Goal: Transaction & Acquisition: Purchase product/service

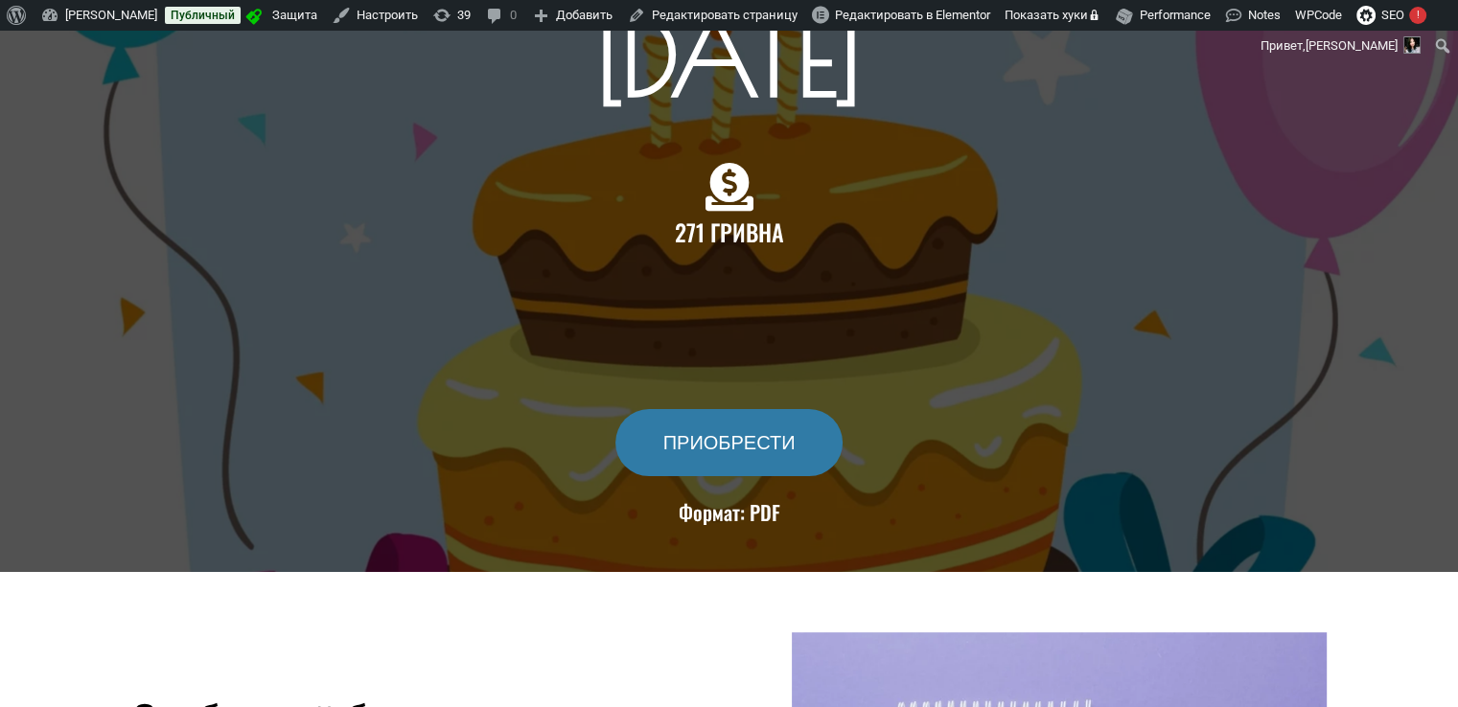
scroll to position [767, 0]
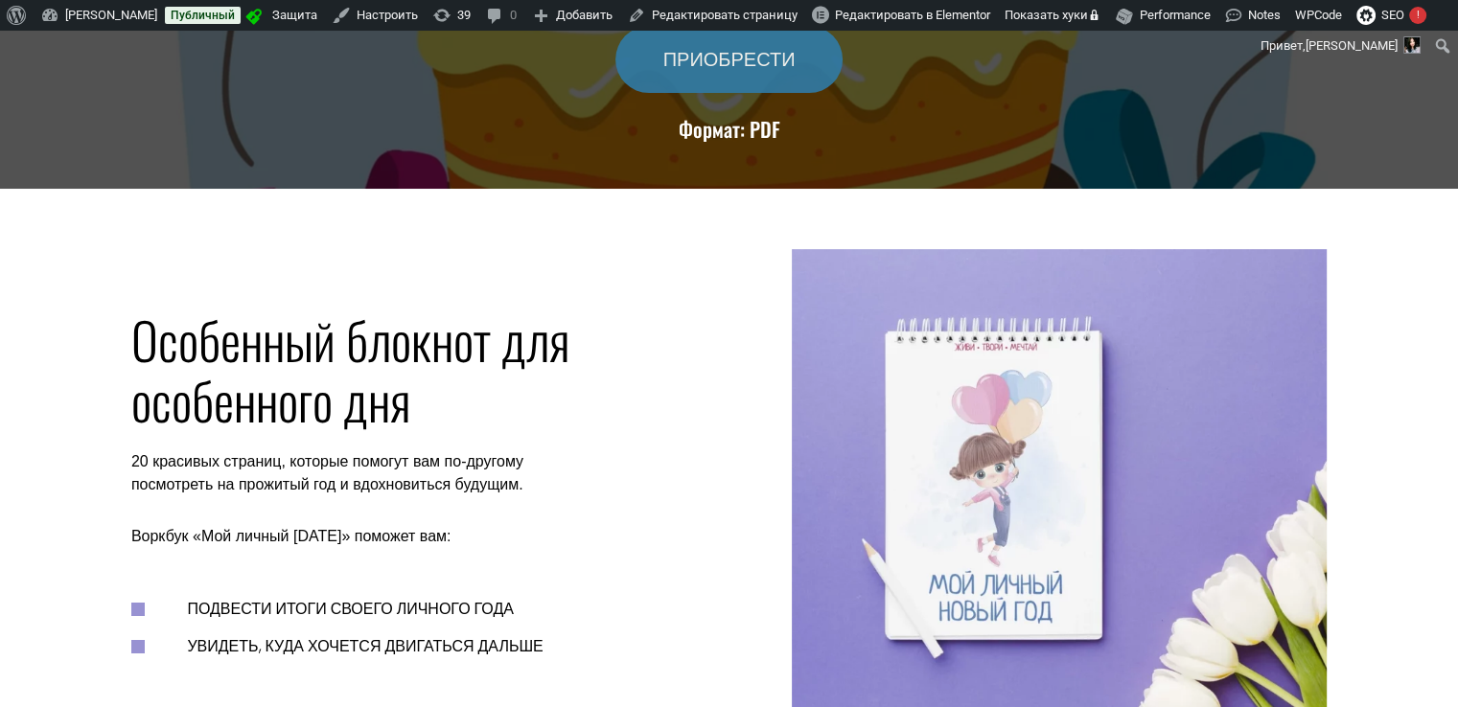
click at [736, 51] on span "ПРИОБРЕСТИ" at bounding box center [729, 59] width 132 height 19
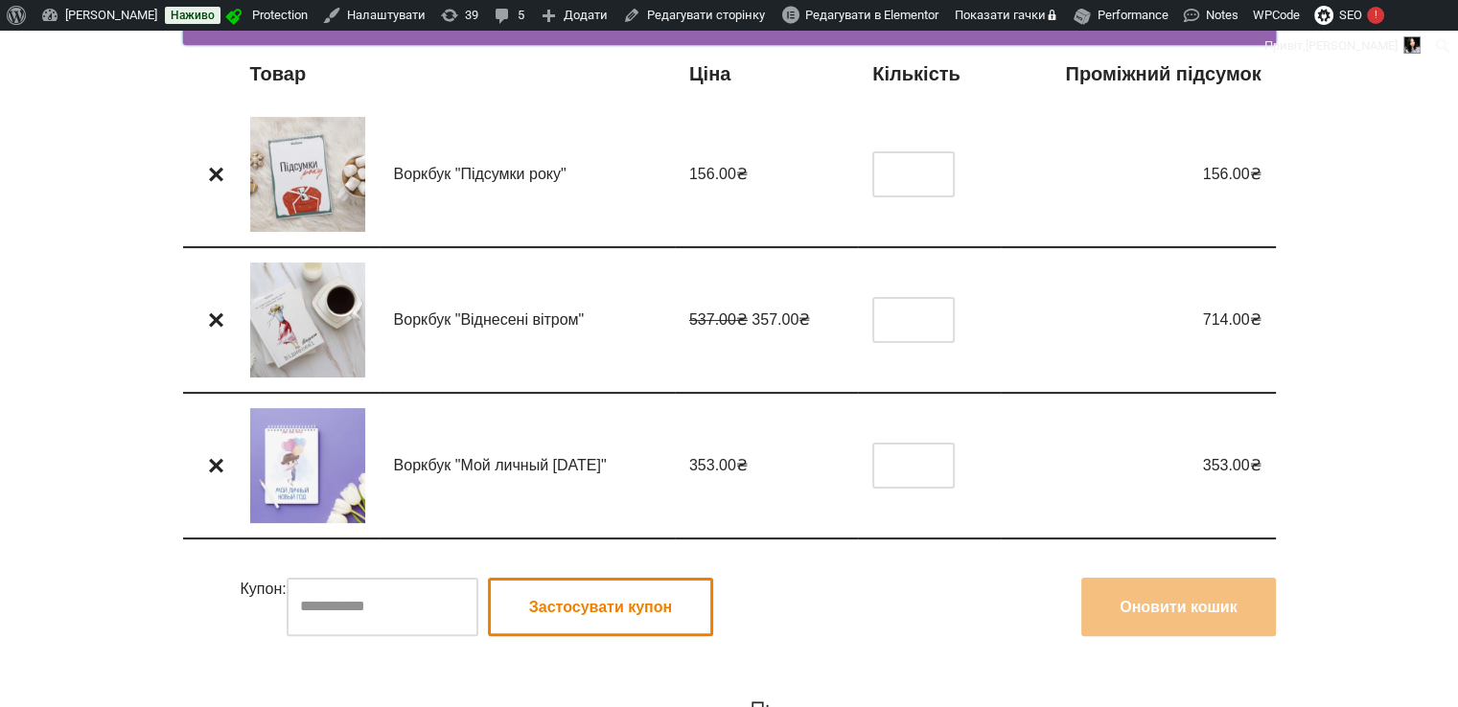
scroll to position [287, 0]
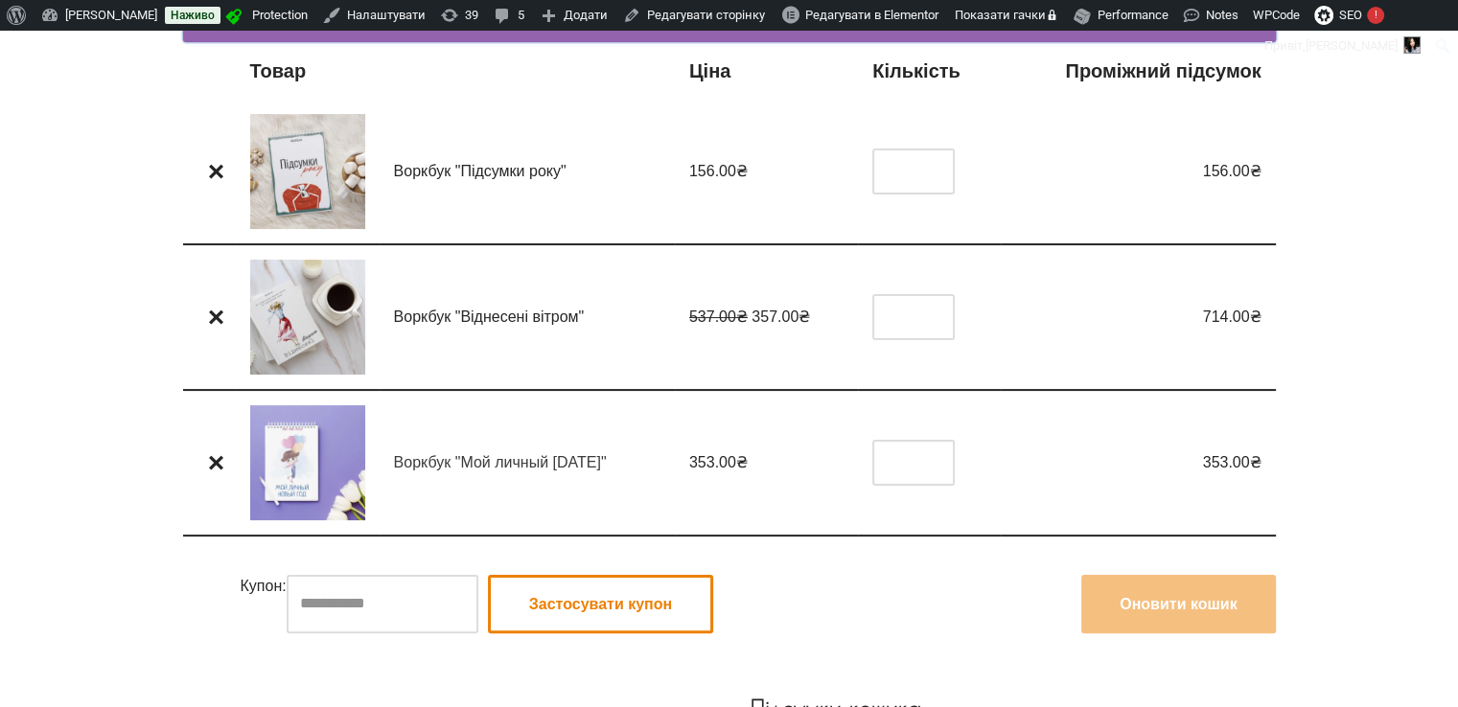
click at [488, 465] on link "Воркбук "Мой личный [DATE]"" at bounding box center [500, 462] width 213 height 16
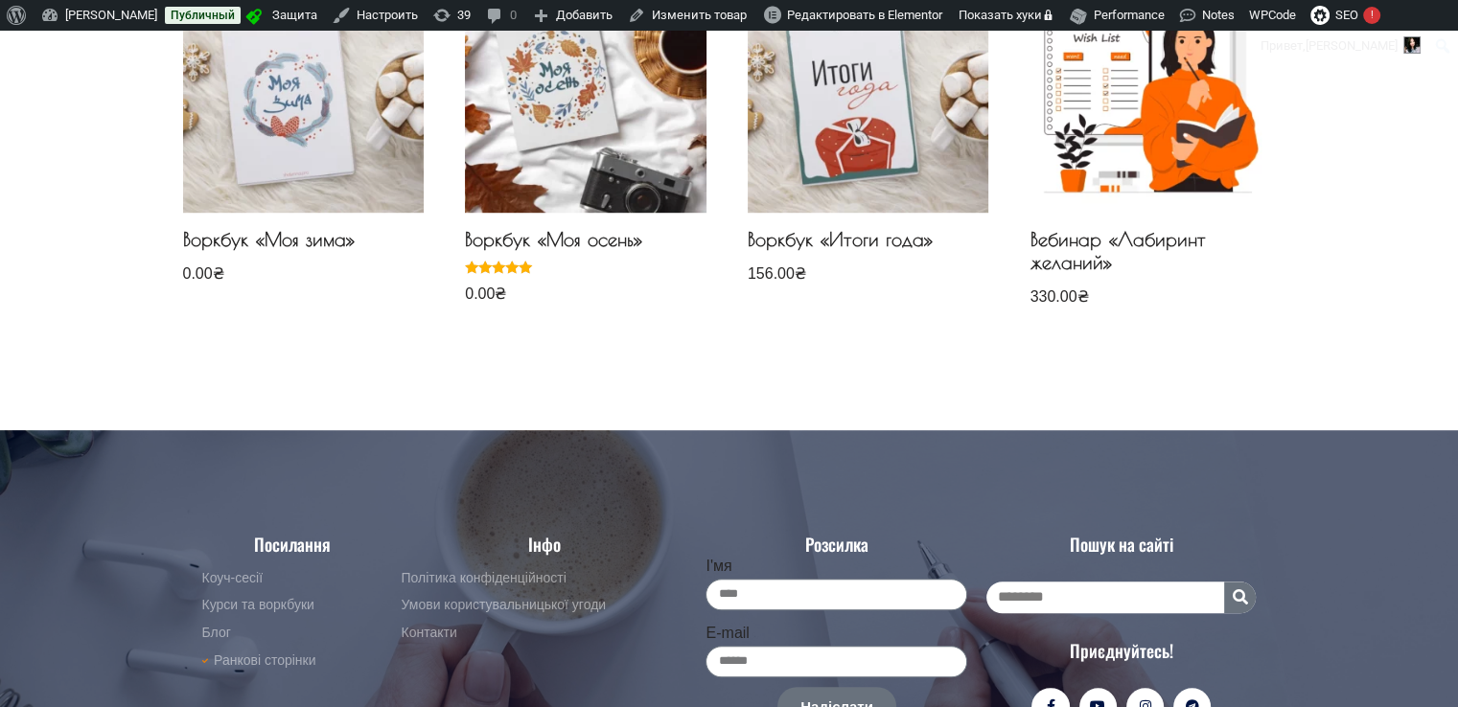
scroll to position [1358, 0]
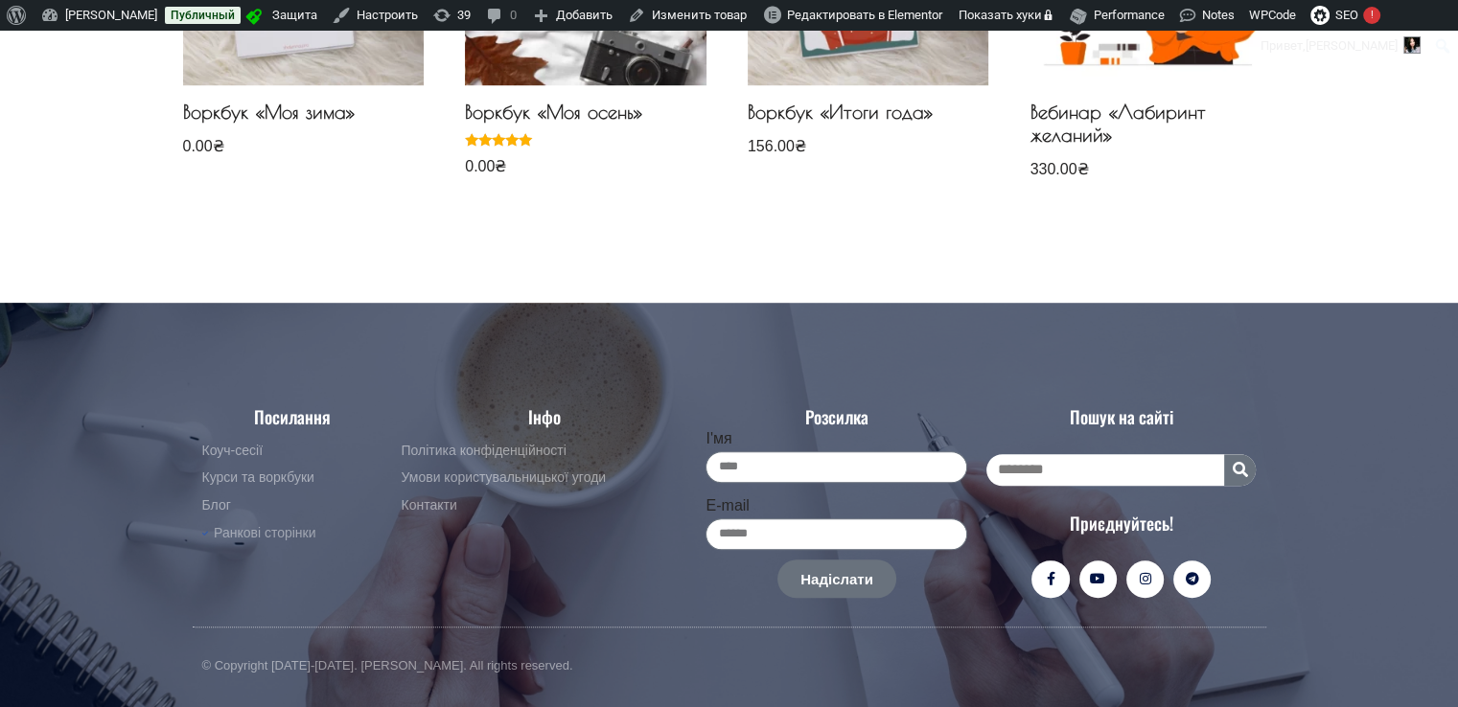
click at [285, 526] on span "Ранкові сторінки" at bounding box center [262, 533] width 107 height 23
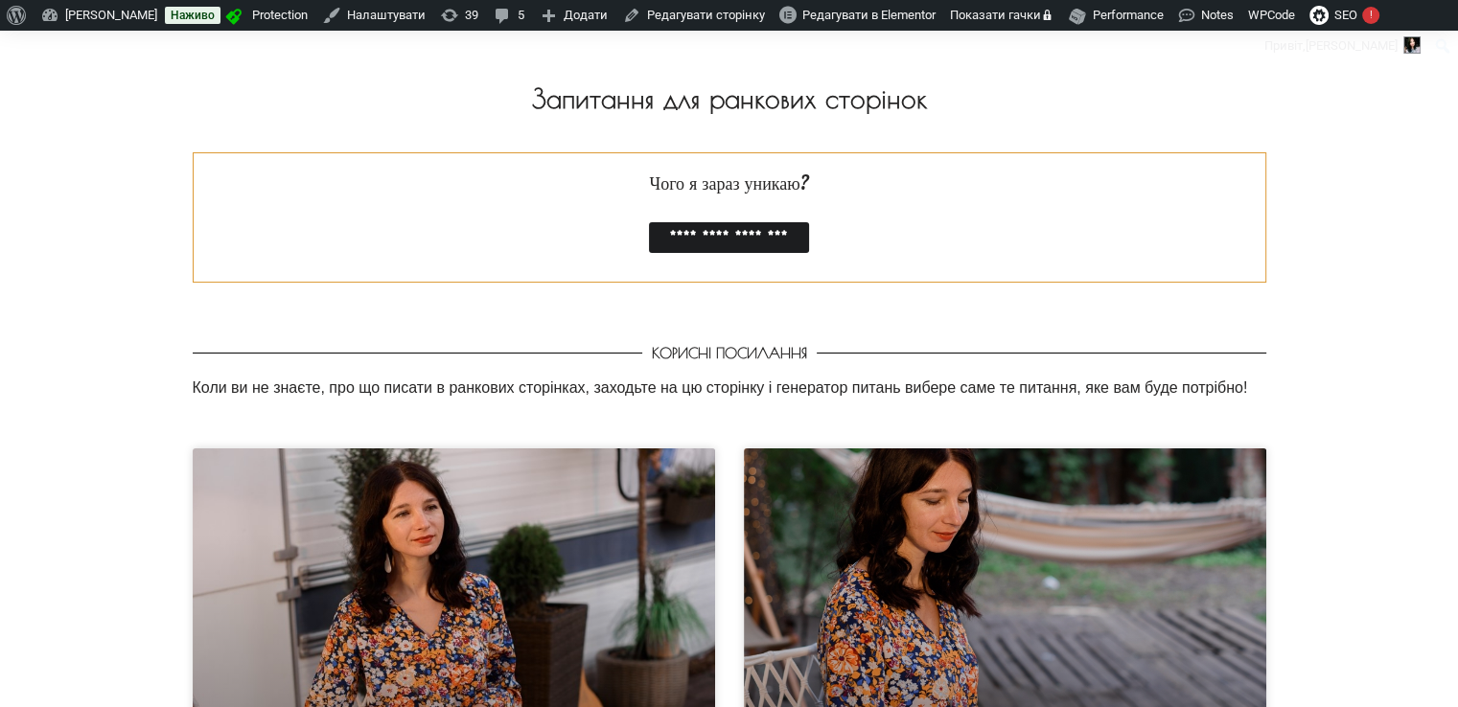
scroll to position [79, 0]
